Goal: Task Accomplishment & Management: Use online tool/utility

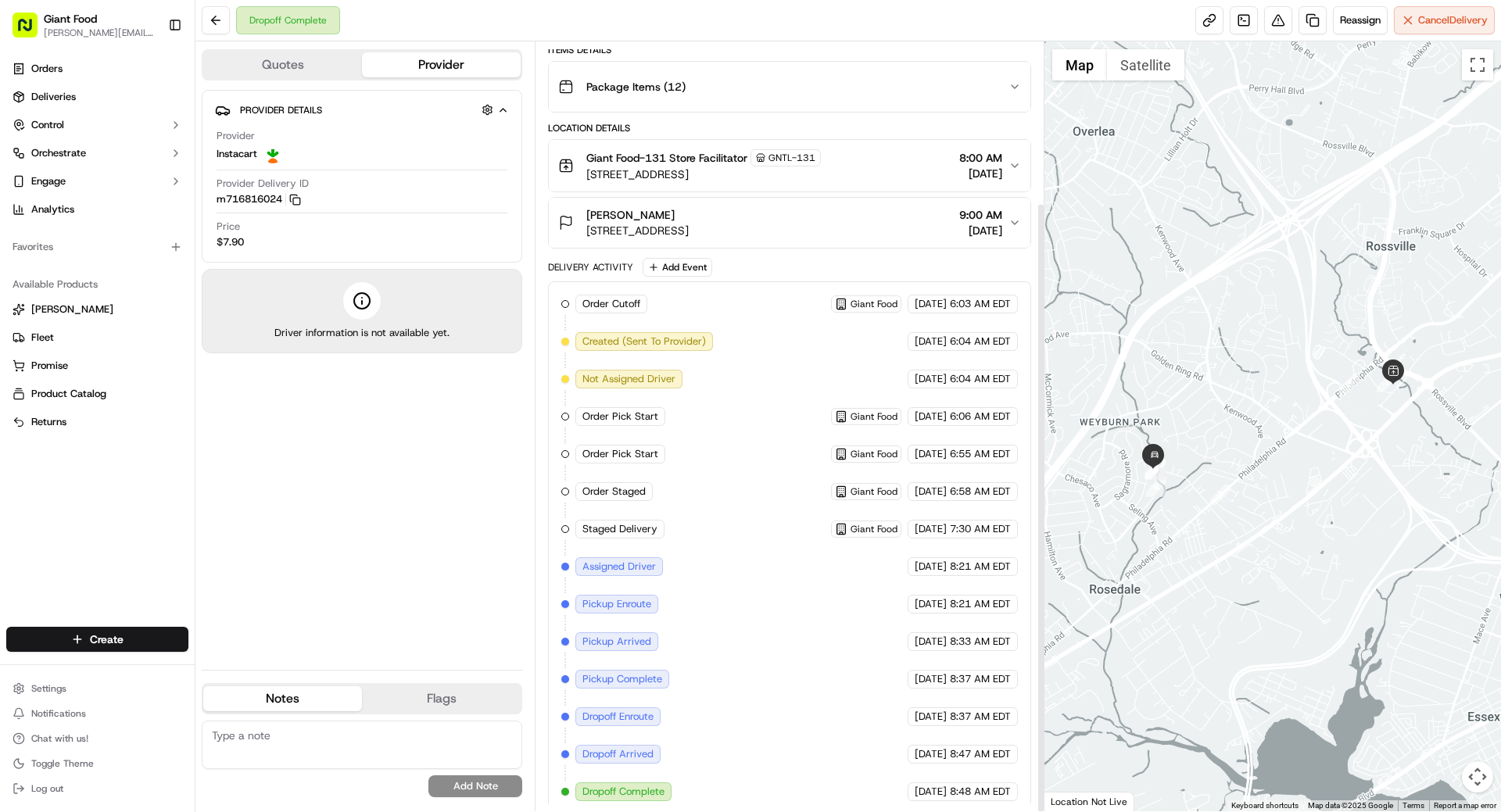
scroll to position [203, 0]
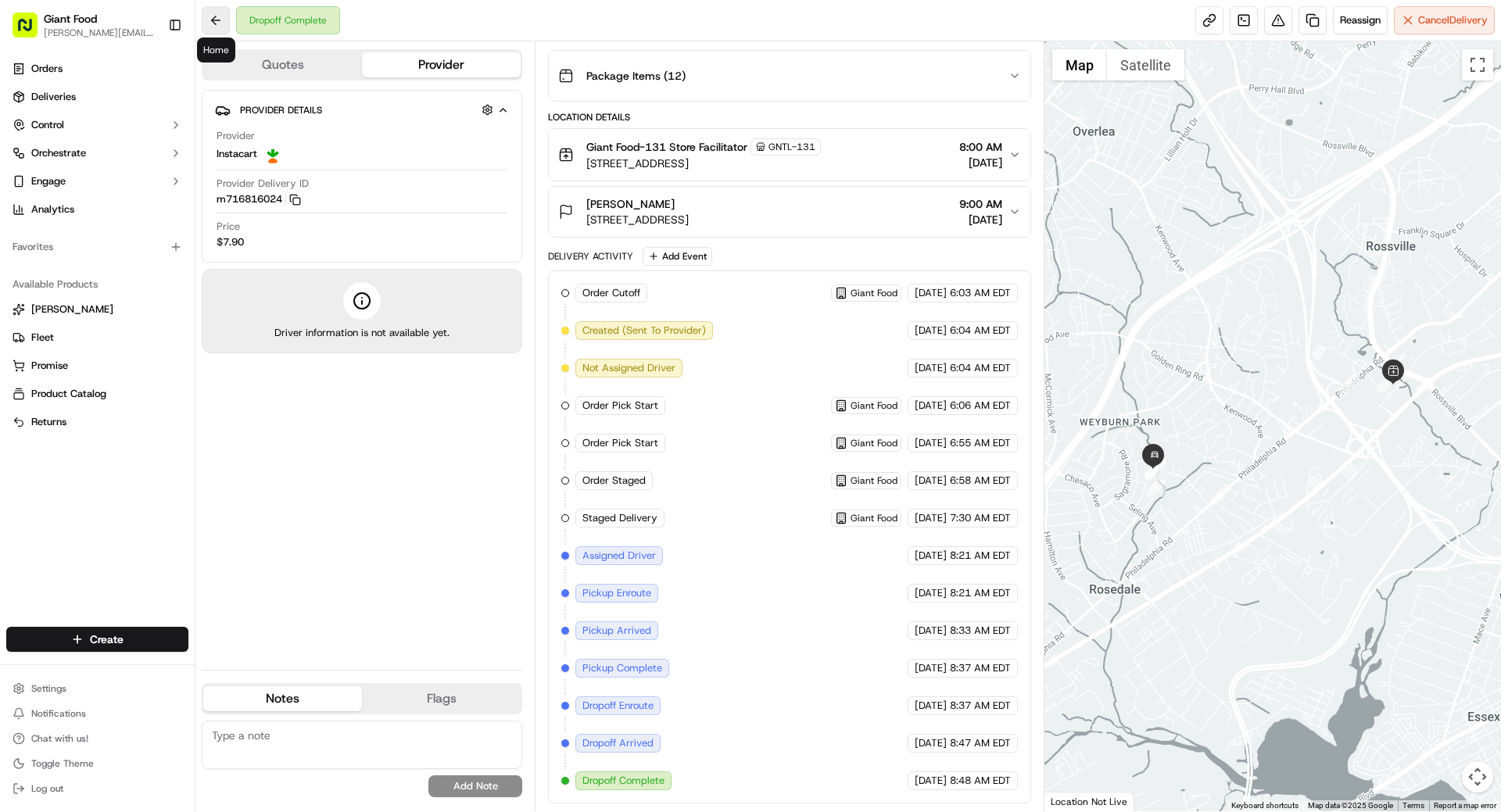
click at [222, 20] on button at bounding box center [216, 20] width 28 height 28
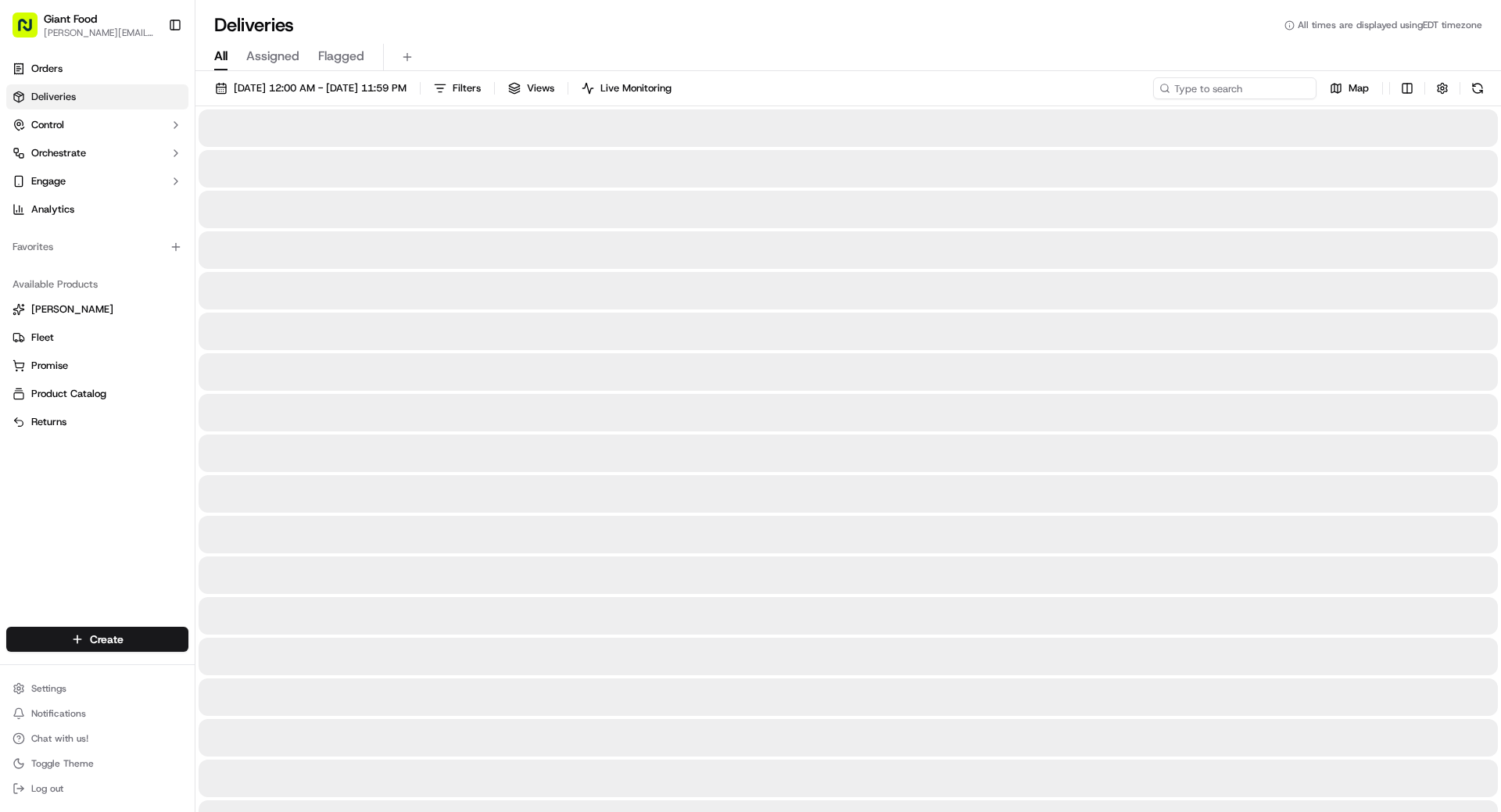
click at [1268, 86] on input at bounding box center [1235, 88] width 164 height 22
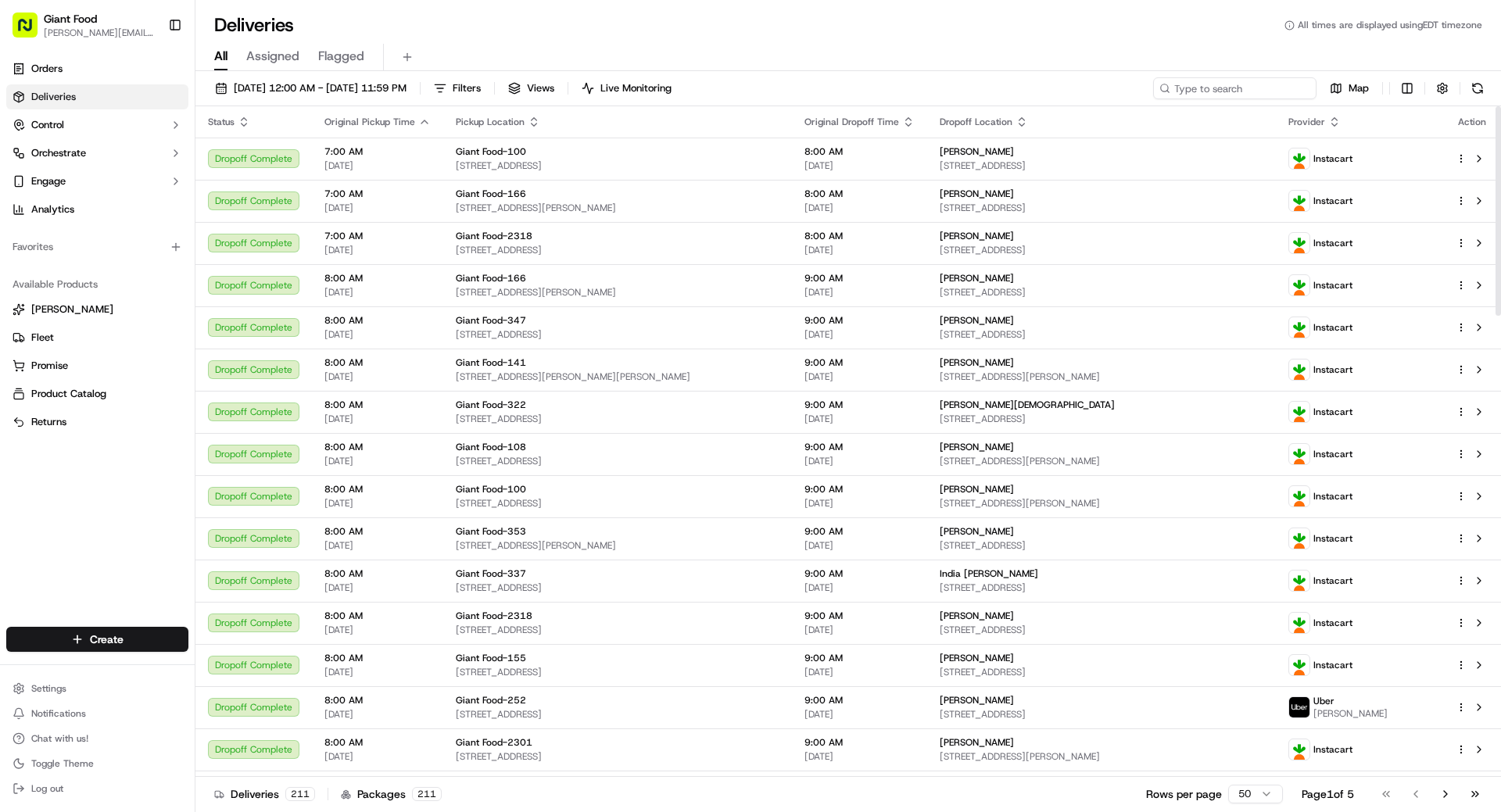
click at [1282, 86] on input at bounding box center [1235, 88] width 164 height 22
click at [1228, 89] on input "m" at bounding box center [1235, 88] width 164 height 22
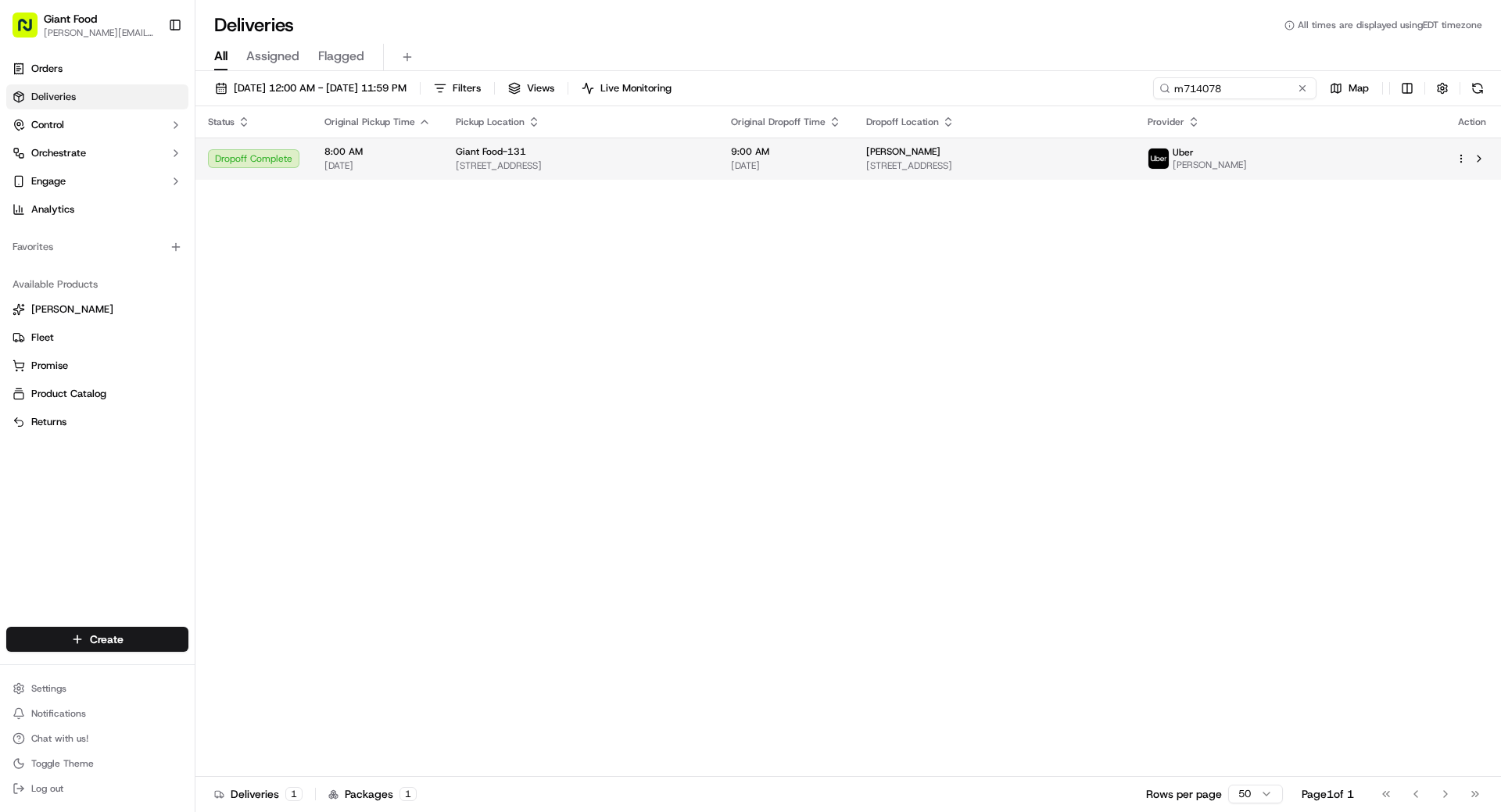
type input "m714078"
click at [706, 168] on span "[STREET_ADDRESS]" at bounding box center [580, 165] width 250 height 13
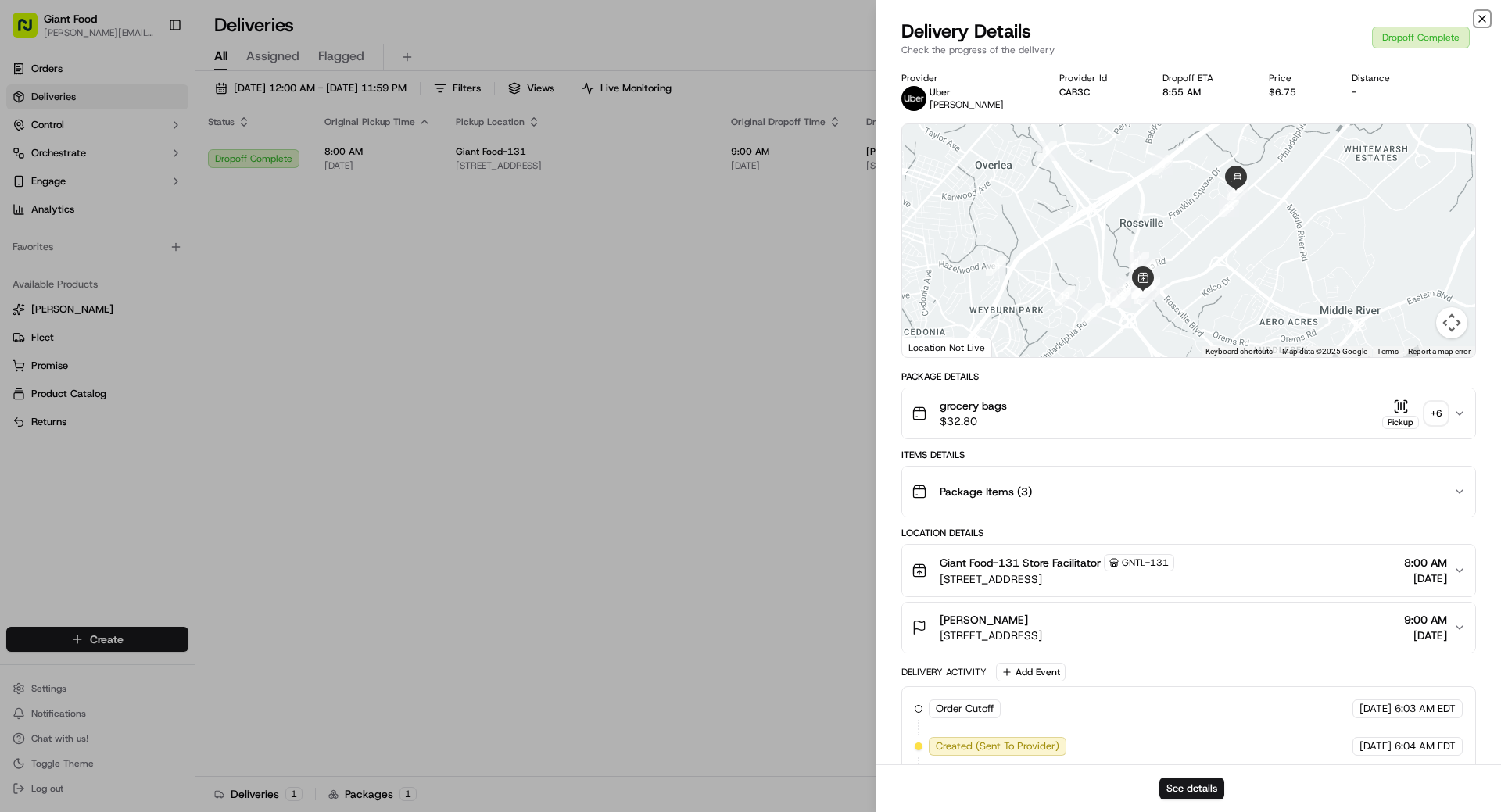
click at [1484, 16] on icon "button" at bounding box center [1482, 19] width 13 height 13
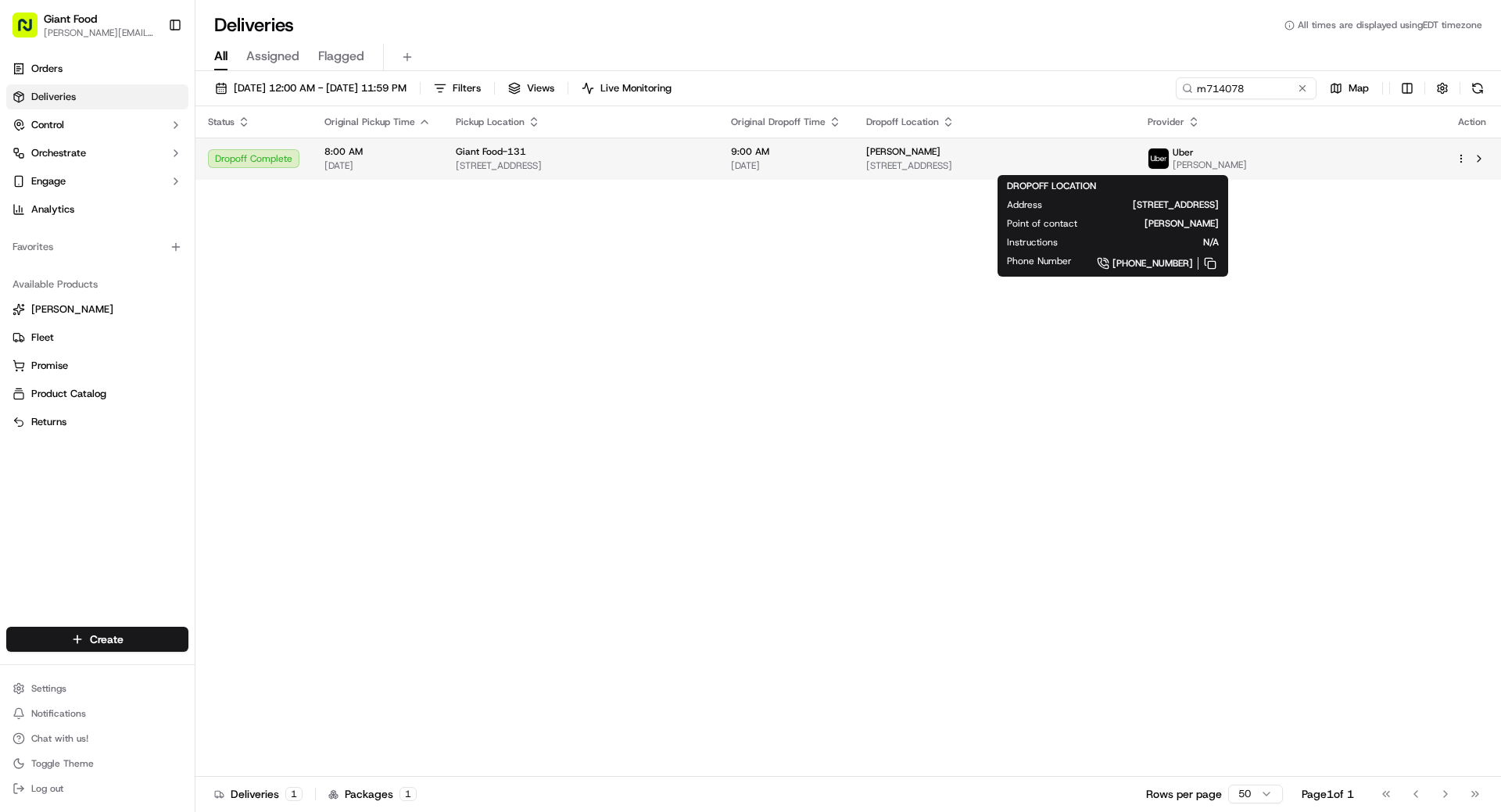
click at [1123, 160] on span "[STREET_ADDRESS]" at bounding box center [994, 165] width 256 height 13
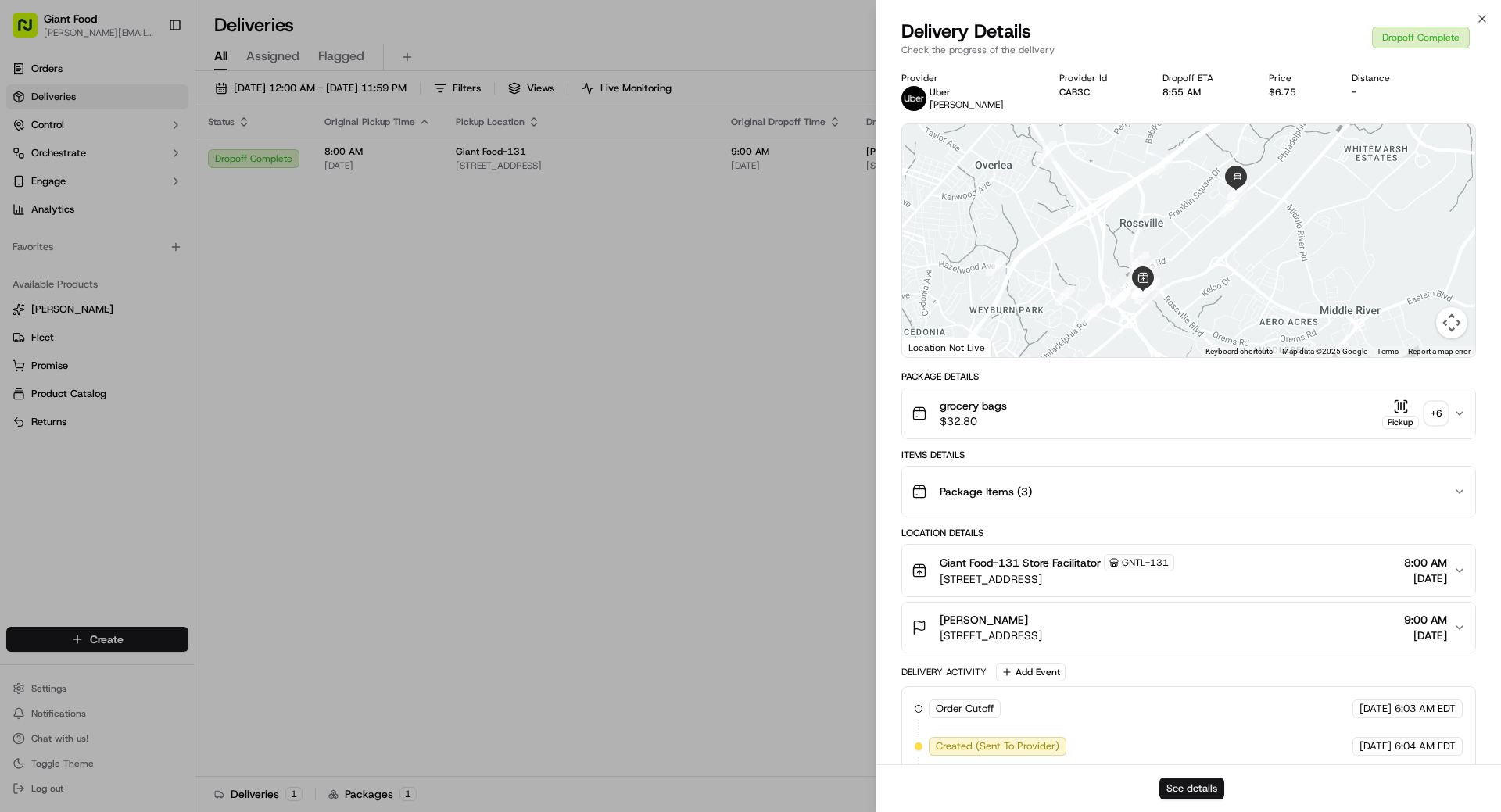
click at [1182, 790] on button "See details" at bounding box center [1191, 789] width 64 height 22
